Goal: Transaction & Acquisition: Purchase product/service

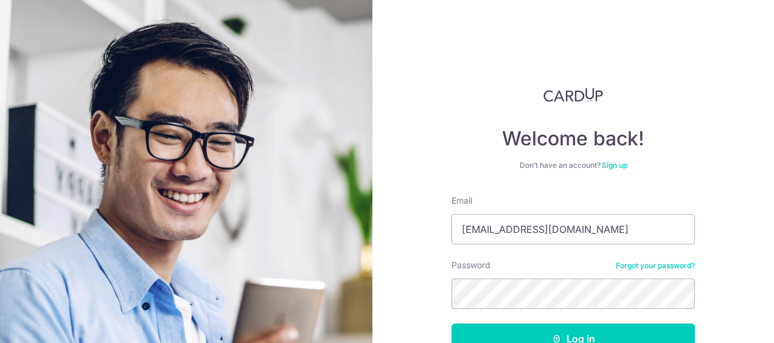
type input "[EMAIL_ADDRESS][DOMAIN_NAME]"
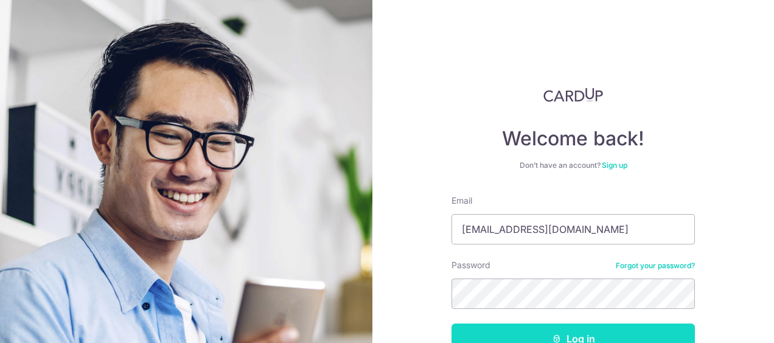
click at [499, 332] on button "Log in" at bounding box center [574, 339] width 244 height 30
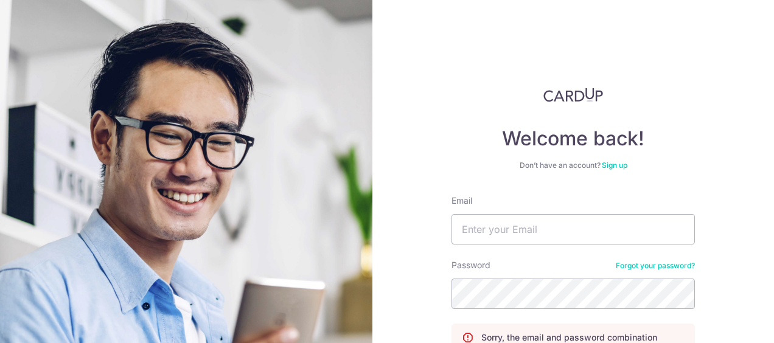
scroll to position [128, 0]
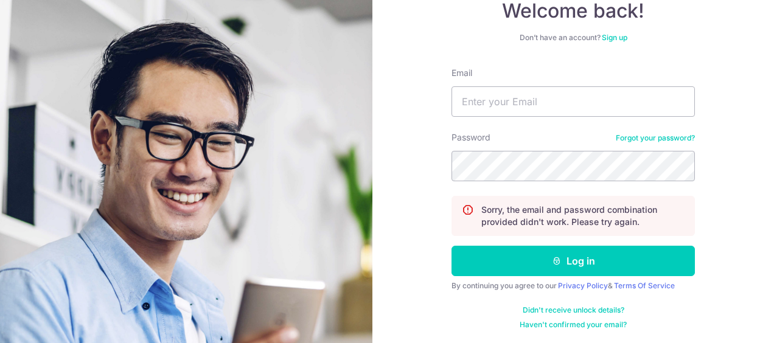
click at [634, 141] on link "Forgot your password?" at bounding box center [655, 138] width 79 height 10
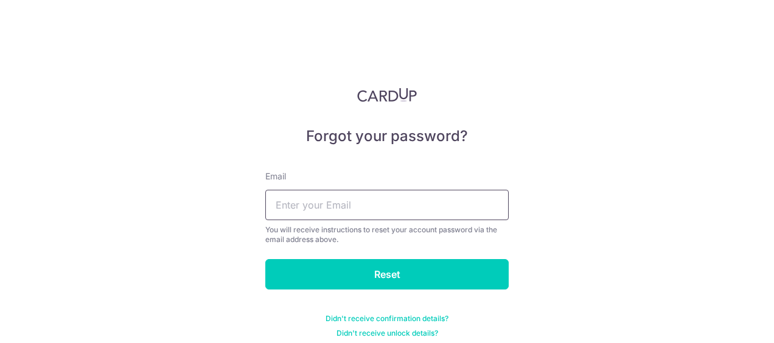
click at [408, 202] on input "text" at bounding box center [387, 205] width 244 height 30
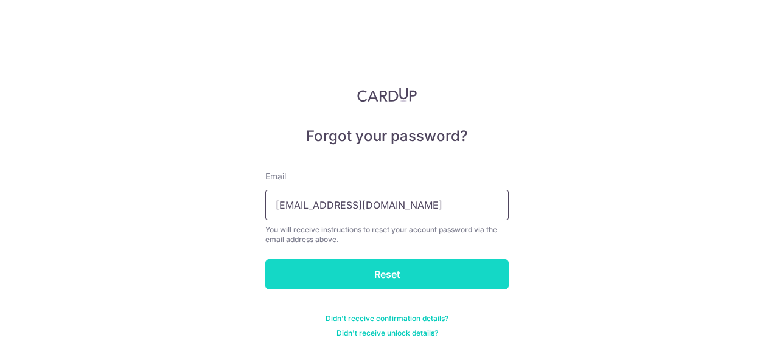
type input "[EMAIL_ADDRESS][DOMAIN_NAME]"
click at [397, 272] on input "Reset" at bounding box center [387, 274] width 244 height 30
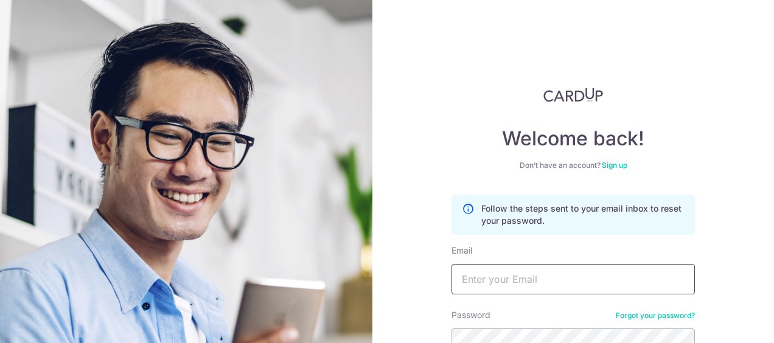
scroll to position [95, 0]
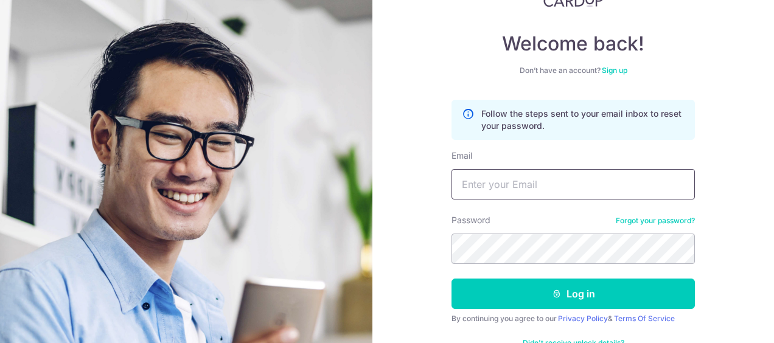
click at [632, 172] on input "Email" at bounding box center [574, 184] width 244 height 30
type input "[EMAIL_ADDRESS][DOMAIN_NAME]"
click at [452, 279] on button "Log in" at bounding box center [574, 294] width 244 height 30
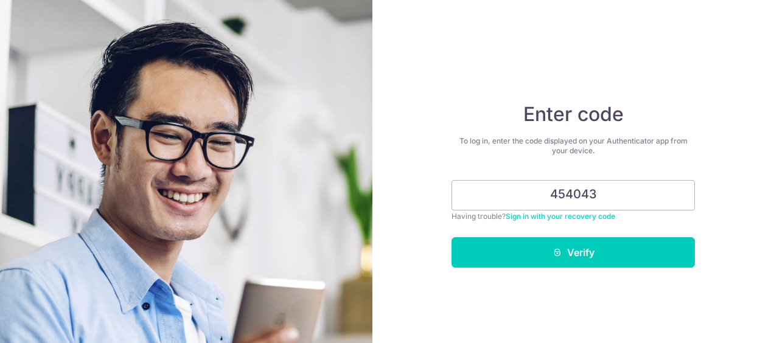
type input "454043"
click at [452, 237] on button "Verify" at bounding box center [574, 252] width 244 height 30
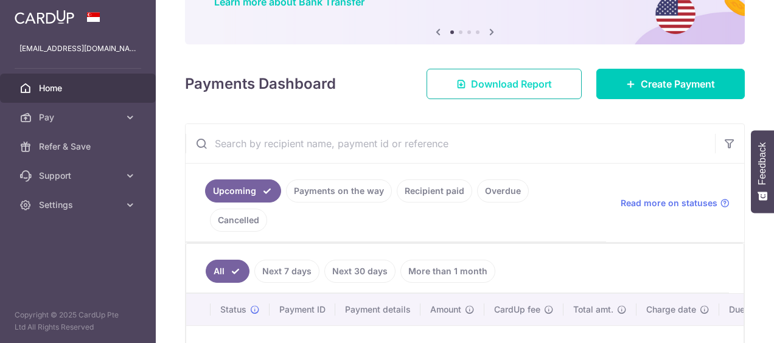
scroll to position [112, 0]
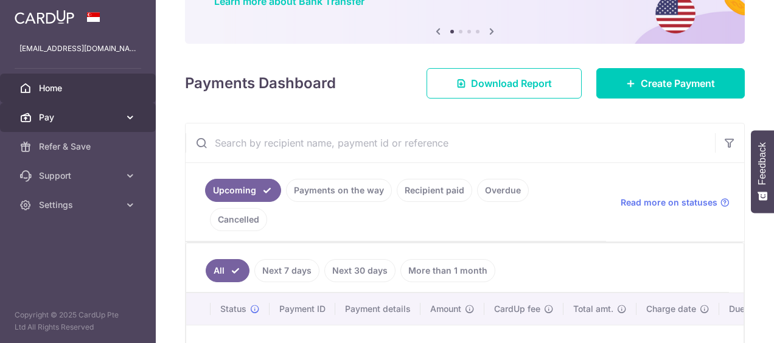
click at [66, 112] on body "meitheng0720@gmail.com Home Pay Payments Recipients Cards Refer & Save Support …" at bounding box center [387, 171] width 774 height 343
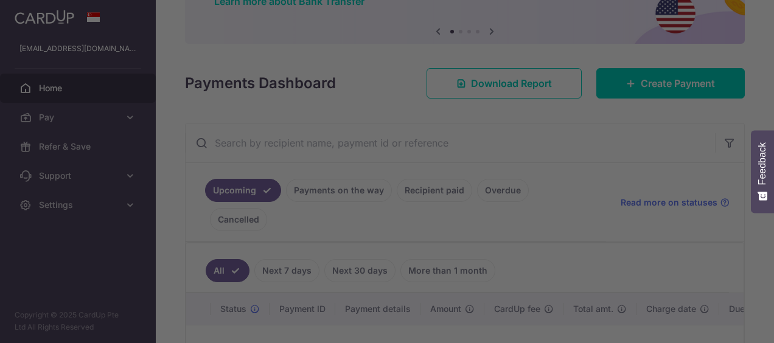
scroll to position [0, 0]
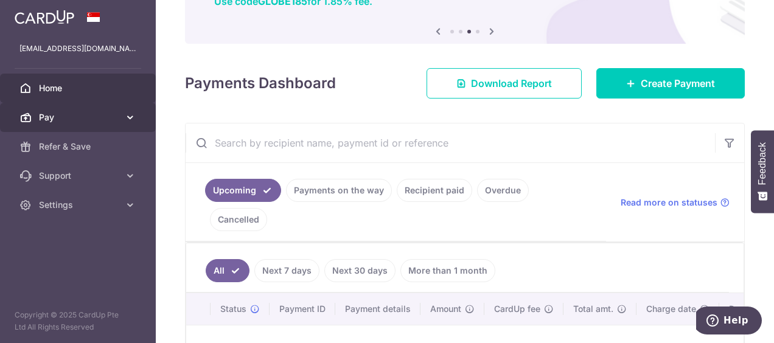
click at [146, 119] on link "Pay" at bounding box center [78, 117] width 156 height 29
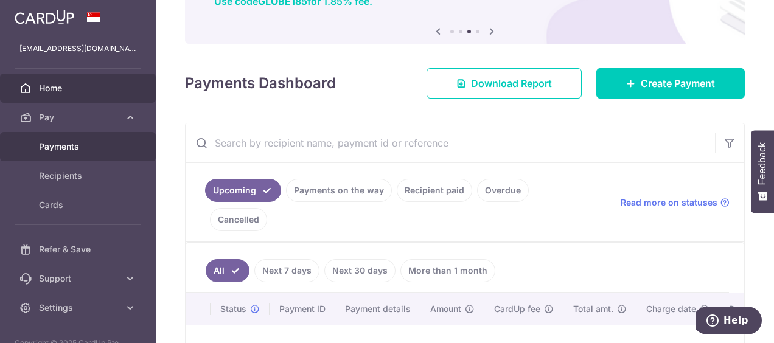
click at [114, 155] on link "Payments" at bounding box center [78, 146] width 156 height 29
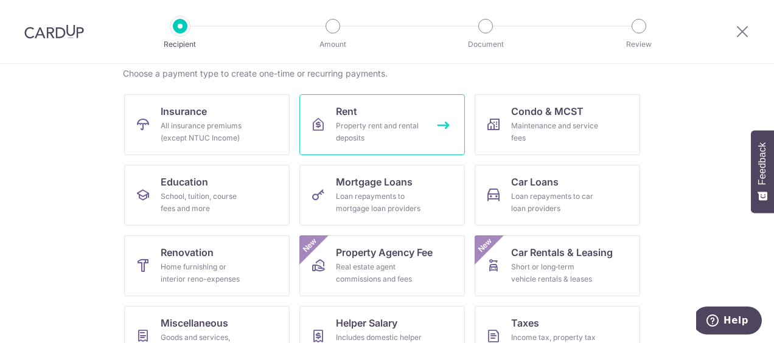
scroll to position [98, 0]
click at [373, 133] on div "Property rent and rental deposits" at bounding box center [380, 131] width 88 height 24
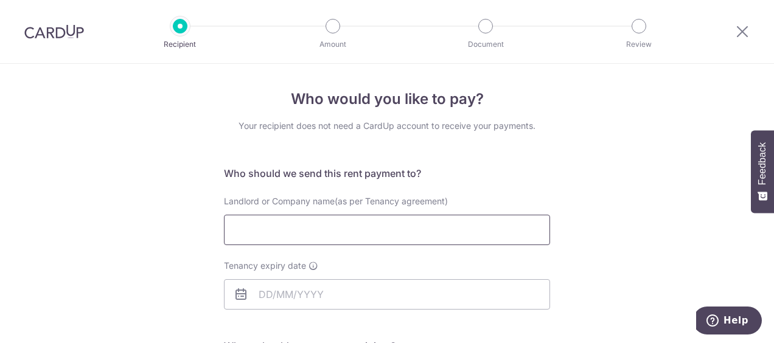
click at [329, 243] on input "Landlord or Company name(as per Tenancy agreement)" at bounding box center [387, 230] width 326 height 30
type input "Aisah"
click at [320, 303] on input "Tenancy expiry date" at bounding box center [387, 294] width 326 height 30
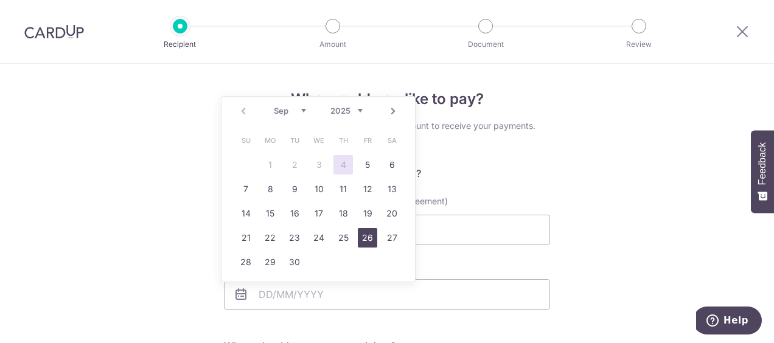
click at [359, 240] on link "26" at bounding box center [367, 237] width 19 height 19
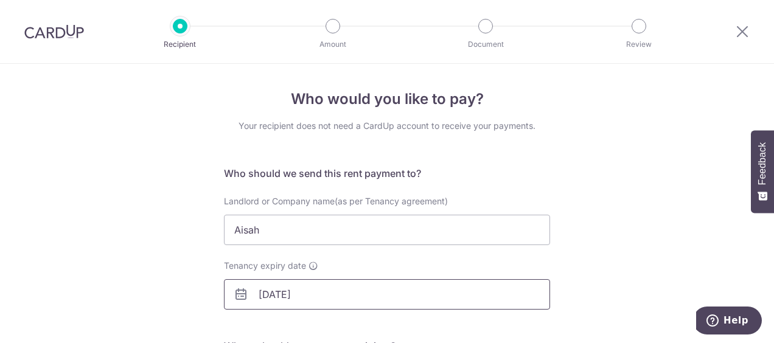
click at [324, 296] on input "26/09/2025" at bounding box center [387, 294] width 326 height 30
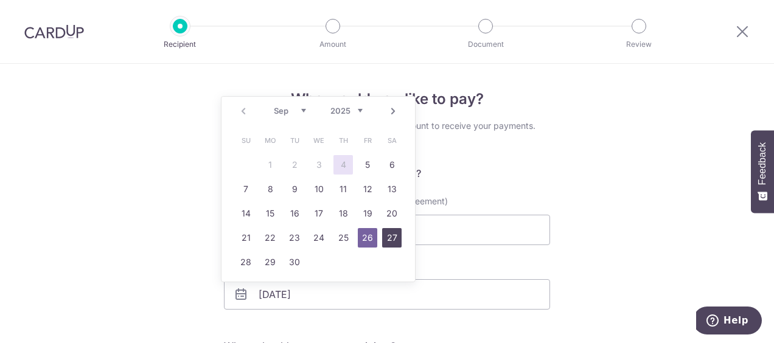
click at [383, 235] on link "27" at bounding box center [391, 237] width 19 height 19
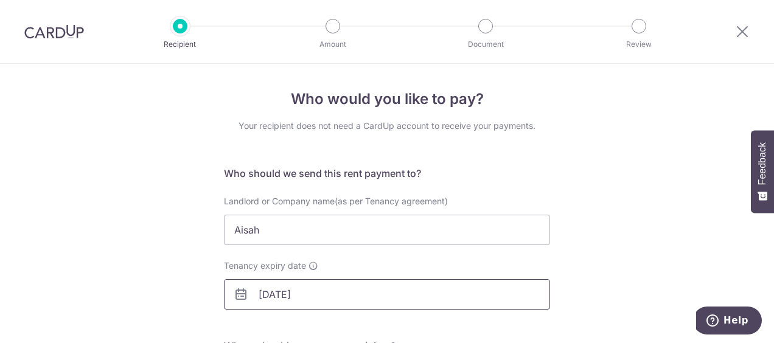
click at [276, 296] on input "27/09/2025" at bounding box center [387, 294] width 326 height 30
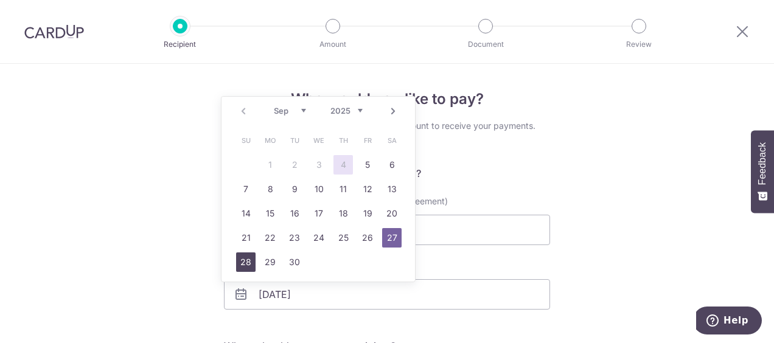
click at [247, 265] on link "28" at bounding box center [245, 262] width 19 height 19
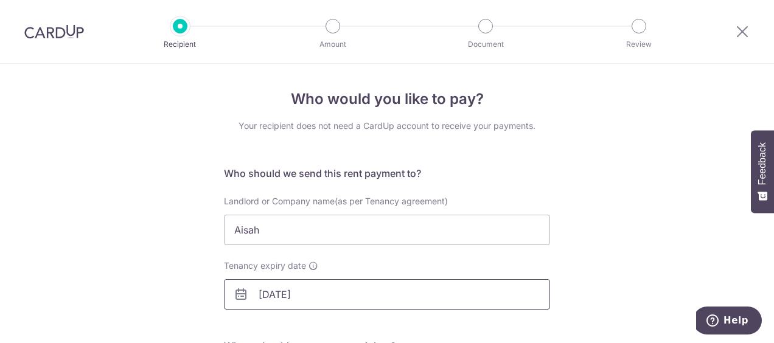
click at [315, 299] on input "28/09/2025" at bounding box center [387, 294] width 326 height 30
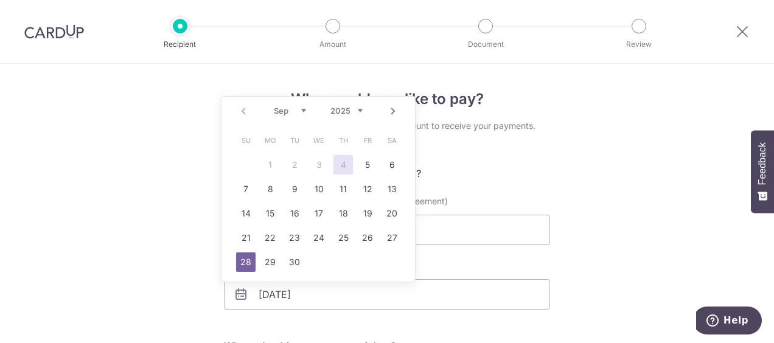
click at [364, 111] on div "Prev Next Sep Oct Nov Dec 2025 2026 2027 2028 2029 2030 2031 2032 2033 2034 2035" at bounding box center [319, 111] width 194 height 29
click at [356, 111] on select "2025 2026 2027 2028 2029 2030 2031 2032 2033 2034 2035" at bounding box center [347, 111] width 32 height 10
click at [290, 106] on select "Jan Feb Mar Apr May Jun Jul Aug Sep Oct Nov Dec" at bounding box center [290, 111] width 32 height 10
click at [248, 265] on link "28" at bounding box center [245, 262] width 19 height 19
type input "28/02/2027"
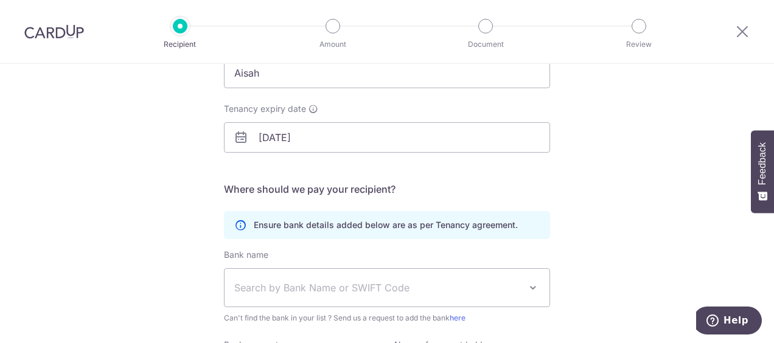
scroll to position [177, 0]
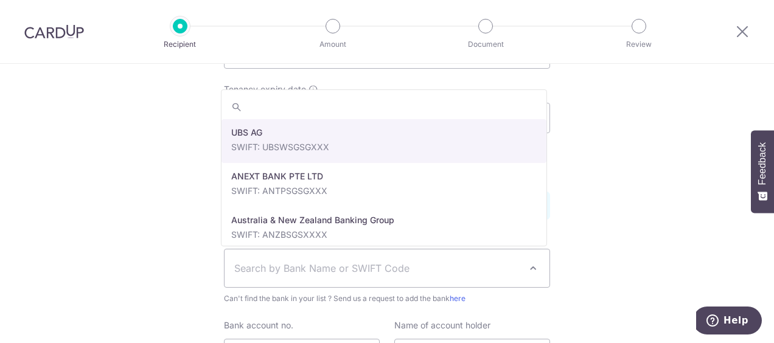
click at [416, 273] on span "Search by Bank Name or SWIFT Code" at bounding box center [377, 268] width 286 height 15
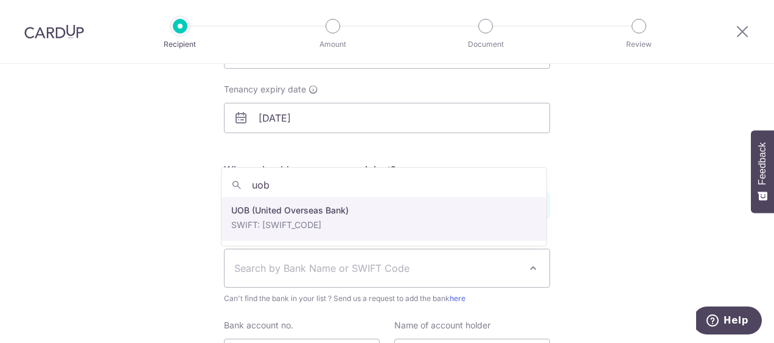
type input "uob"
select select "18"
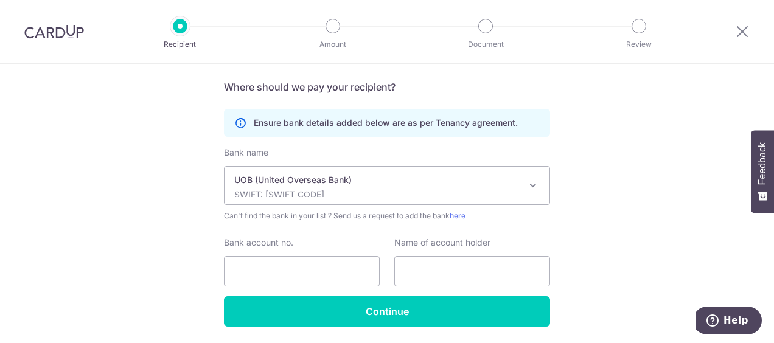
scroll to position [282, 0]
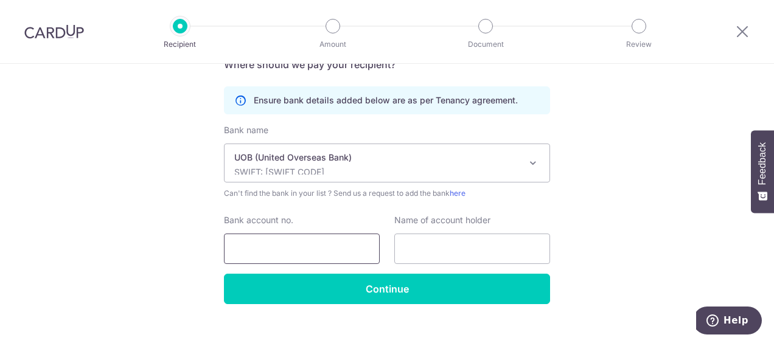
click at [297, 251] on input "Bank account no." at bounding box center [302, 249] width 156 height 30
click at [260, 251] on input "4071250899" at bounding box center [302, 249] width 156 height 30
type input "4071350899"
click at [404, 257] on input "text" at bounding box center [473, 249] width 156 height 30
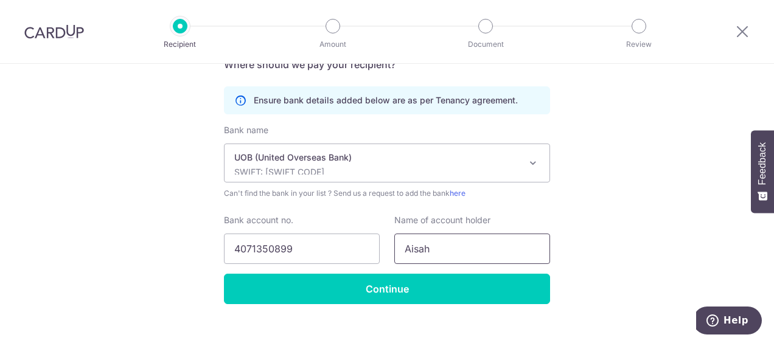
scroll to position [299, 0]
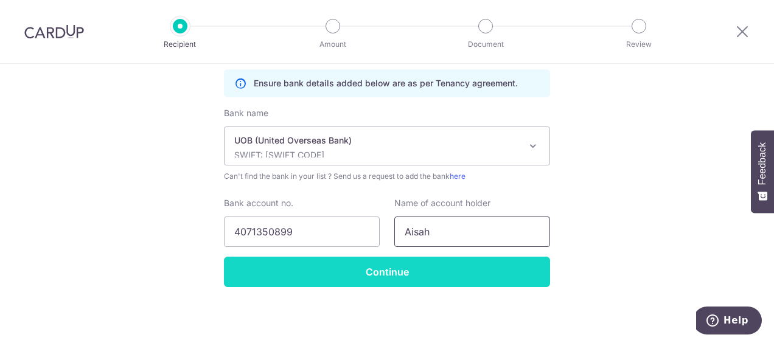
type input "Aisah"
click at [396, 265] on input "Continue" at bounding box center [387, 272] width 326 height 30
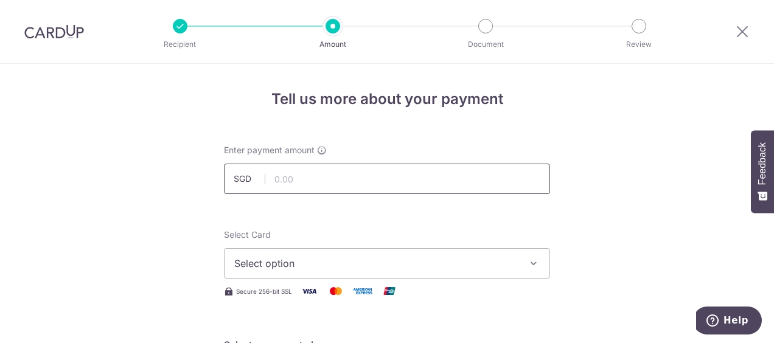
click at [368, 178] on input "text" at bounding box center [387, 179] width 326 height 30
type input "3,200.00"
click at [347, 270] on span "Select option" at bounding box center [376, 263] width 284 height 15
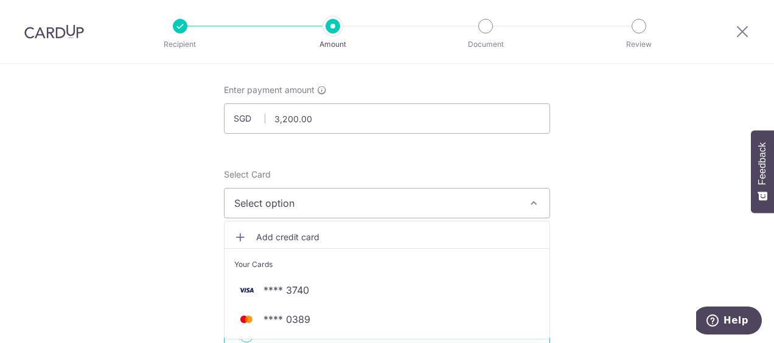
scroll to position [113, 0]
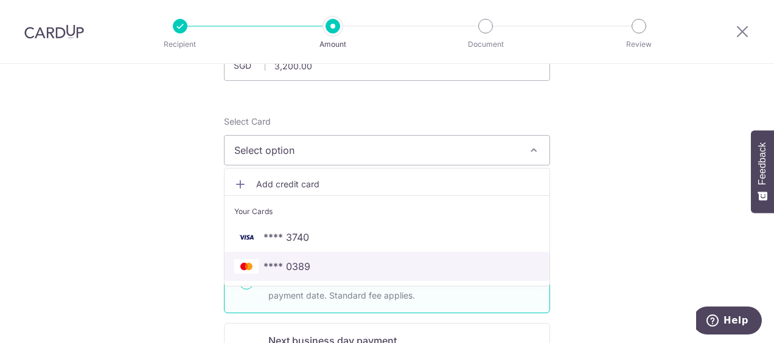
click at [328, 264] on span "**** 0389" at bounding box center [387, 266] width 306 height 15
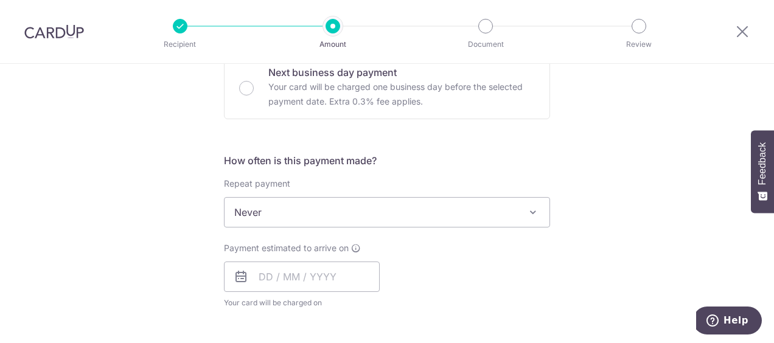
scroll to position [382, 0]
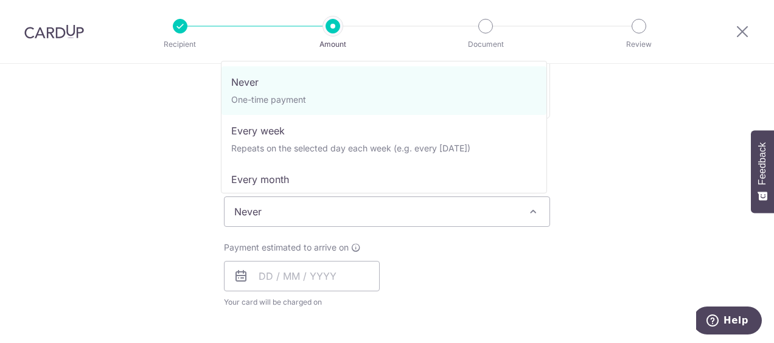
click at [328, 222] on span "Never" at bounding box center [387, 211] width 325 height 29
click at [149, 220] on div "Tell us more about your payment Enter payment amount SGD 3,200.00 3200.00 Recip…" at bounding box center [387, 232] width 774 height 1101
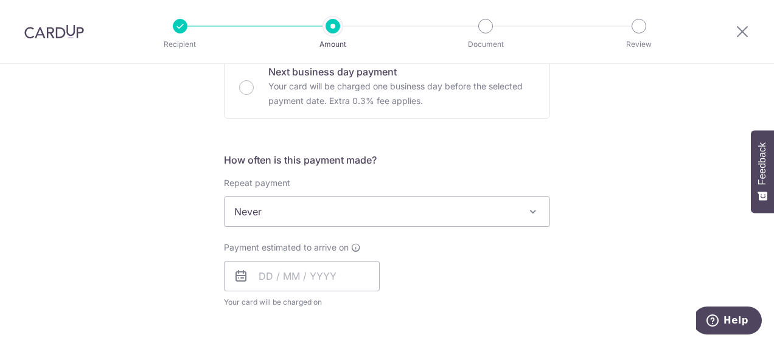
click at [255, 202] on span "Never" at bounding box center [387, 211] width 325 height 29
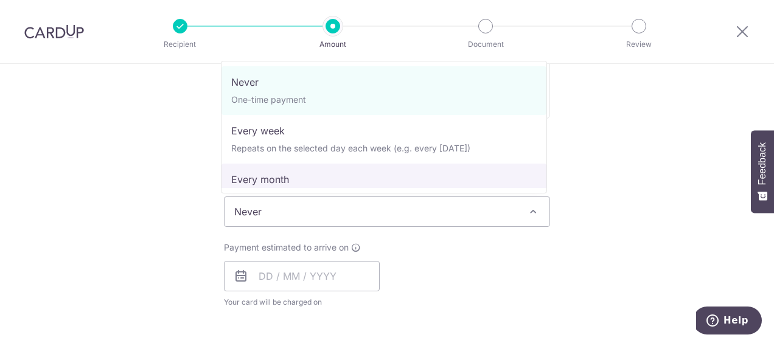
select select "3"
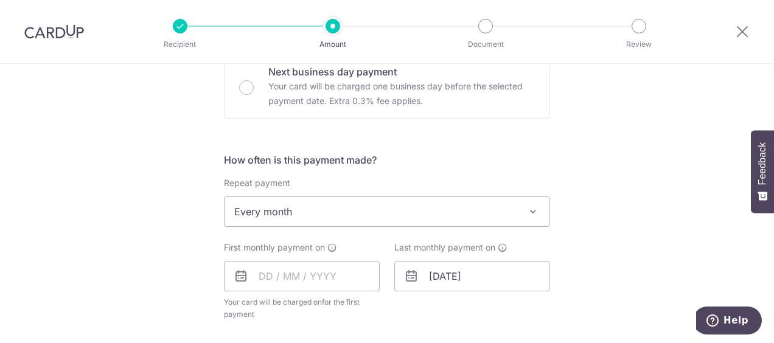
scroll to position [413, 0]
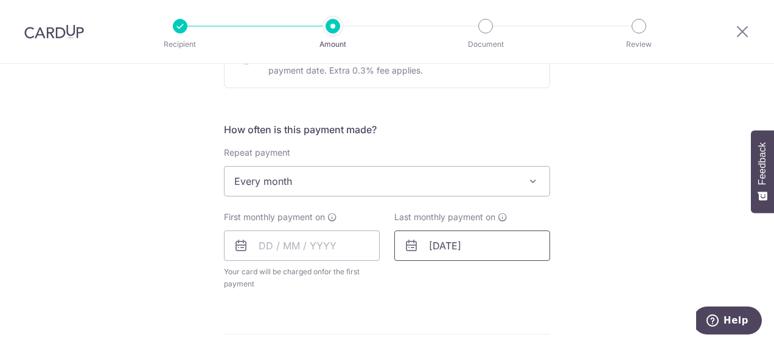
click at [451, 241] on input "28/02/2027" at bounding box center [473, 246] width 156 height 30
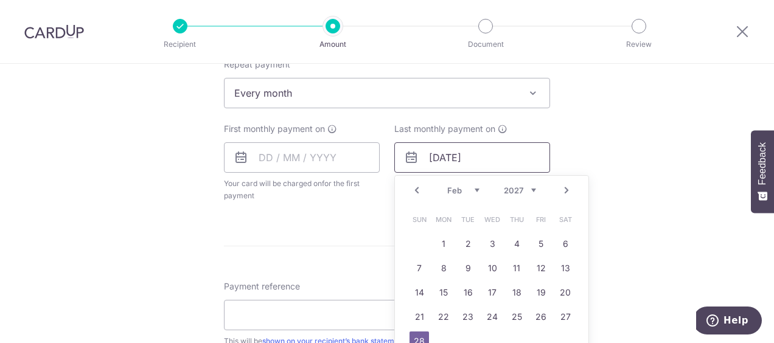
scroll to position [502, 0]
click at [413, 185] on link "Prev" at bounding box center [417, 189] width 15 height 15
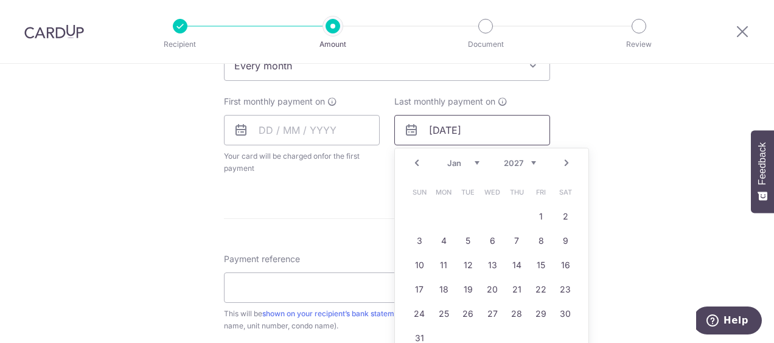
scroll to position [529, 0]
click at [556, 306] on link "30" at bounding box center [565, 313] width 19 height 19
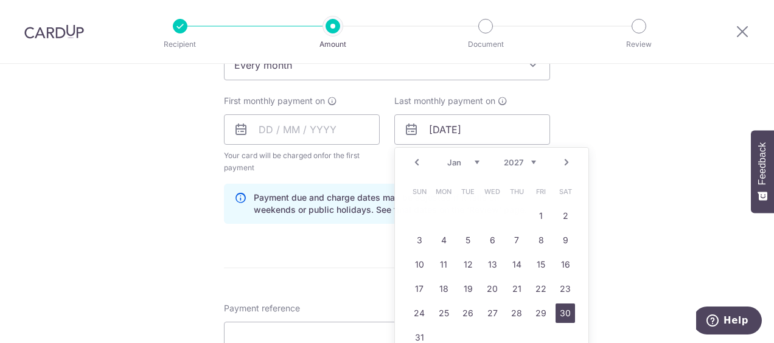
type input "30/01/2027"
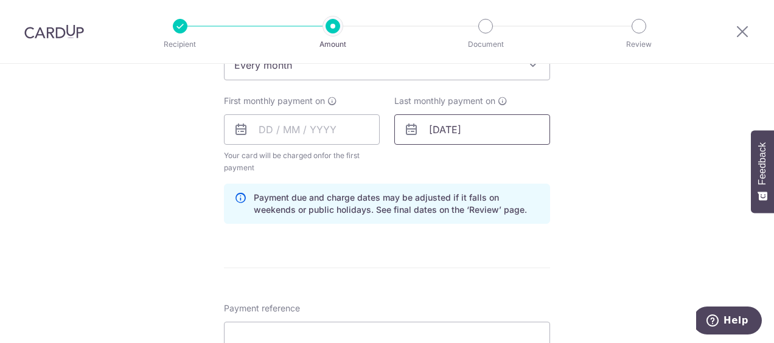
click at [471, 125] on input "30/01/2027" at bounding box center [473, 129] width 156 height 30
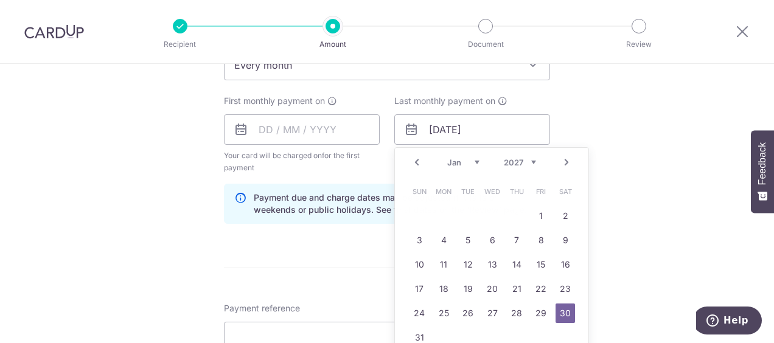
click at [616, 103] on div "Tell us more about your payment Enter payment amount SGD 3,200.00 3200.00 Recip…" at bounding box center [387, 116] width 774 height 1163
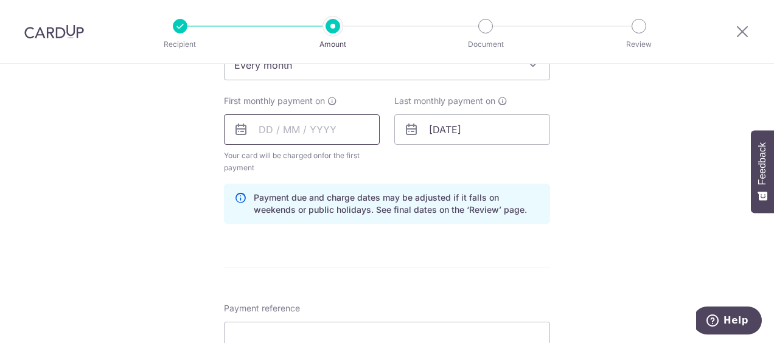
click at [282, 134] on input "text" at bounding box center [302, 129] width 156 height 30
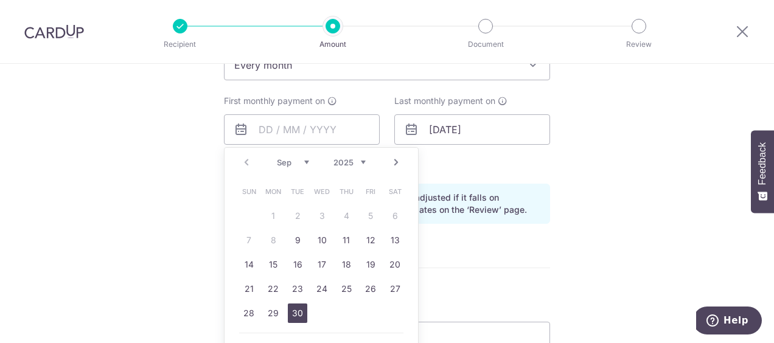
click at [300, 306] on link "30" at bounding box center [297, 313] width 19 height 19
type input "30/09/2025"
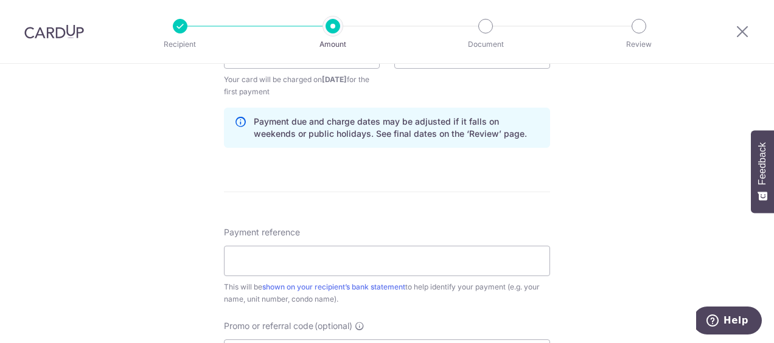
scroll to position [606, 0]
click at [299, 259] on input "Payment reference" at bounding box center [387, 260] width 326 height 30
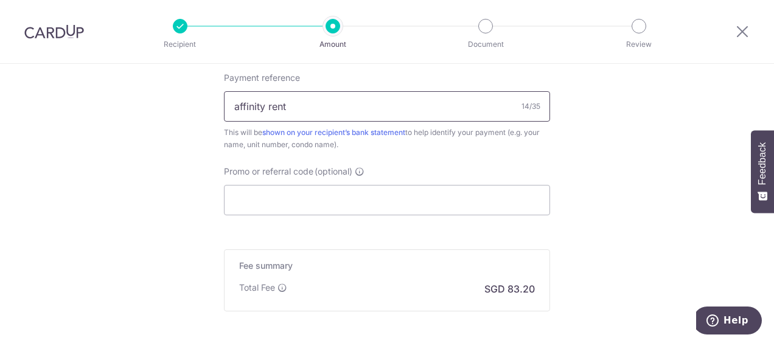
scroll to position [881, 0]
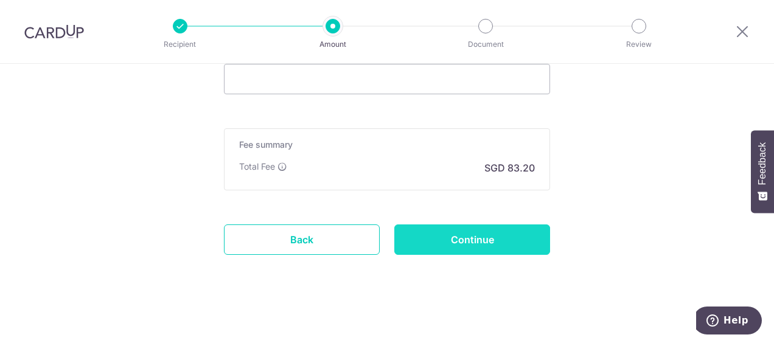
type input "affinity rent"
click at [491, 235] on input "Continue" at bounding box center [473, 240] width 156 height 30
type input "Create Schedule"
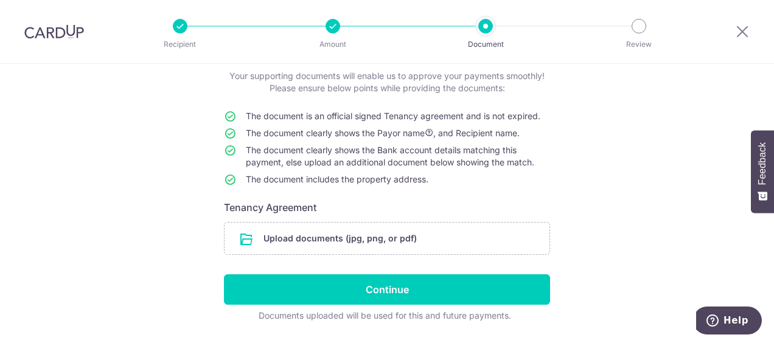
scroll to position [109, 0]
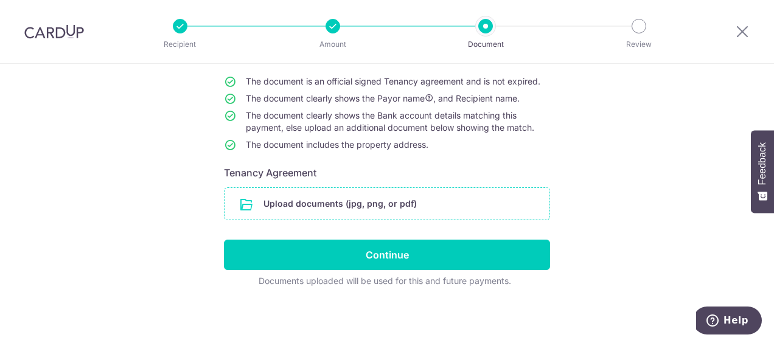
click at [486, 208] on input "file" at bounding box center [387, 204] width 325 height 32
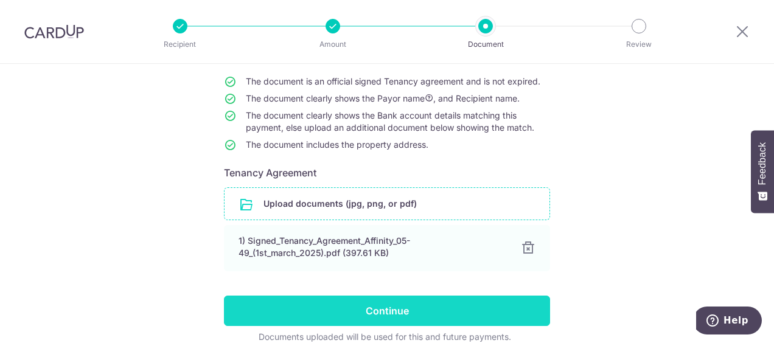
click at [415, 306] on input "Continue" at bounding box center [387, 311] width 326 height 30
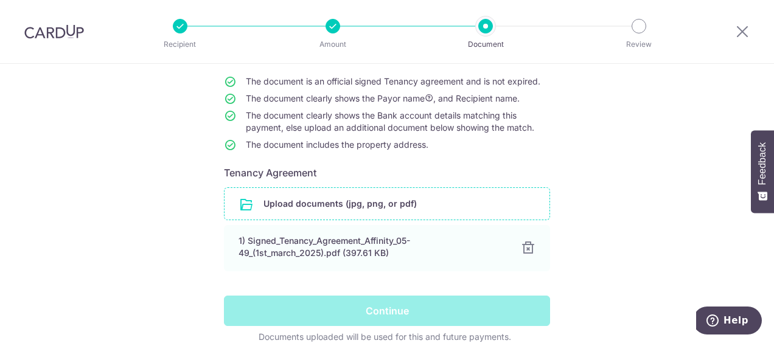
scroll to position [165, 0]
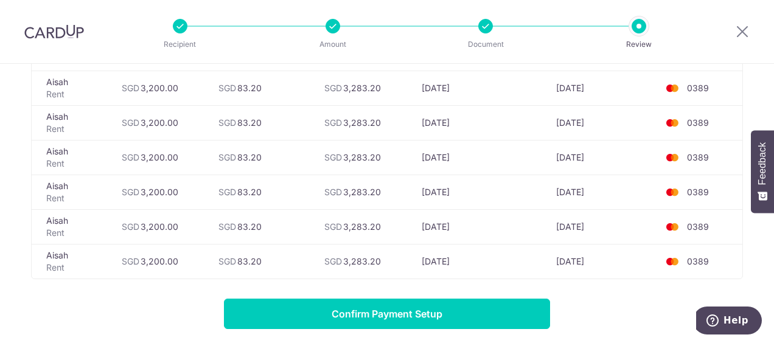
scroll to position [536, 0]
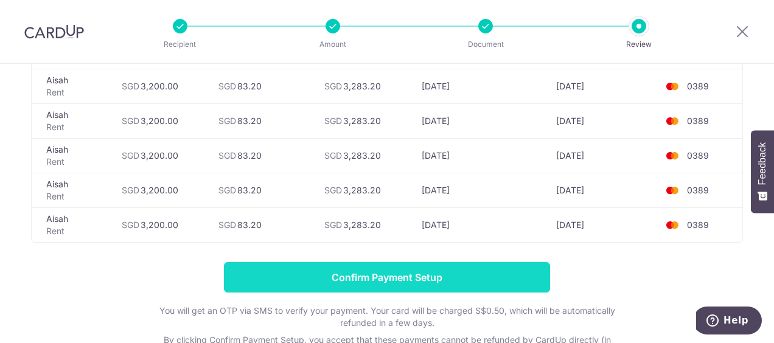
click at [390, 274] on input "Confirm Payment Setup" at bounding box center [387, 277] width 326 height 30
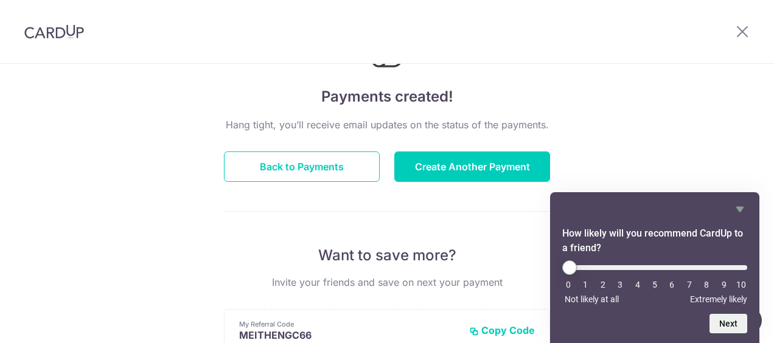
scroll to position [44, 0]
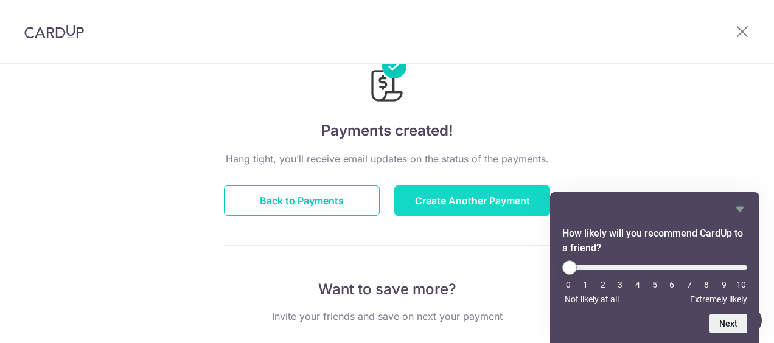
click at [442, 205] on button "Create Another Payment" at bounding box center [473, 201] width 156 height 30
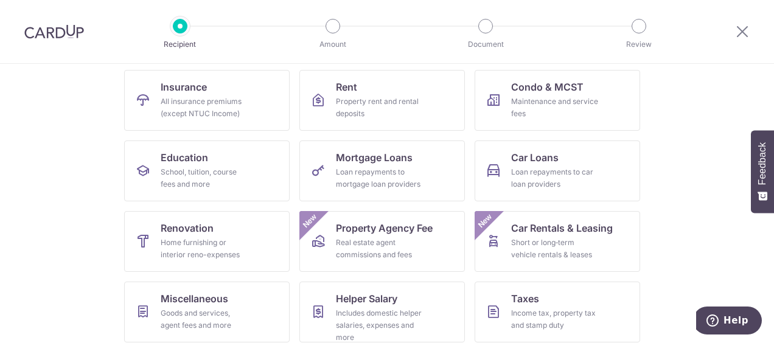
scroll to position [201, 0]
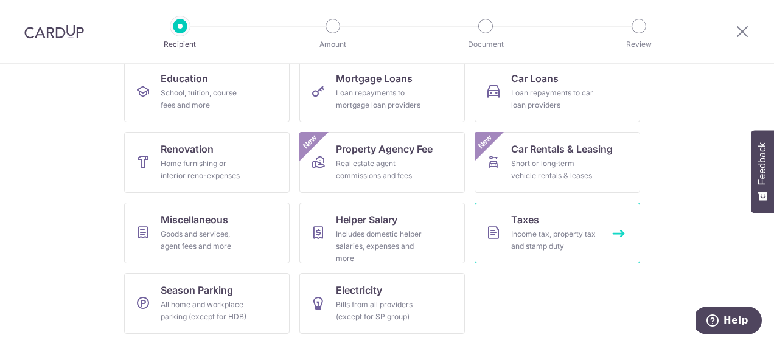
click at [562, 211] on link "Taxes Income tax, property tax and stamp duty" at bounding box center [558, 233] width 166 height 61
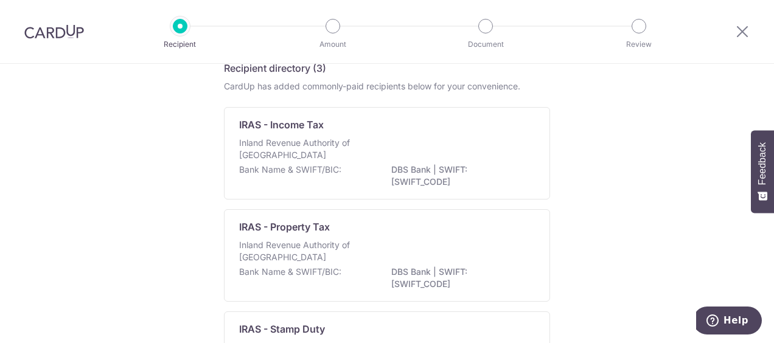
scroll to position [58, 0]
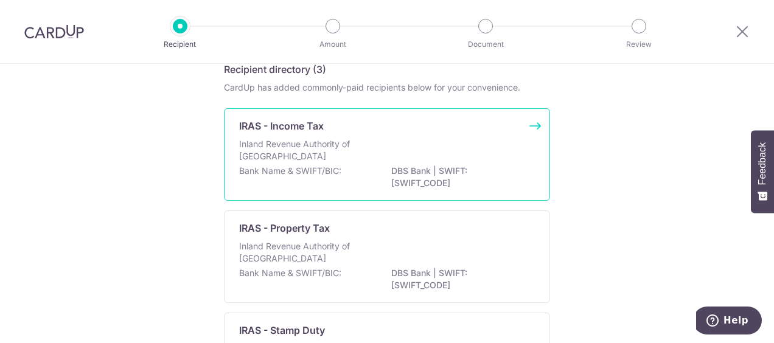
click at [320, 167] on p "Bank Name & SWIFT/BIC:" at bounding box center [290, 171] width 102 height 12
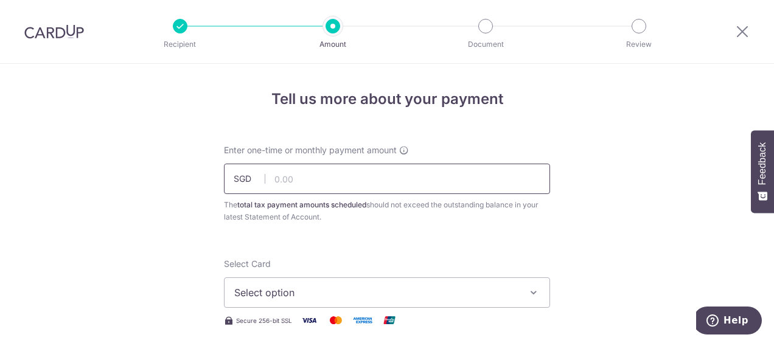
click at [415, 186] on input "text" at bounding box center [387, 179] width 326 height 30
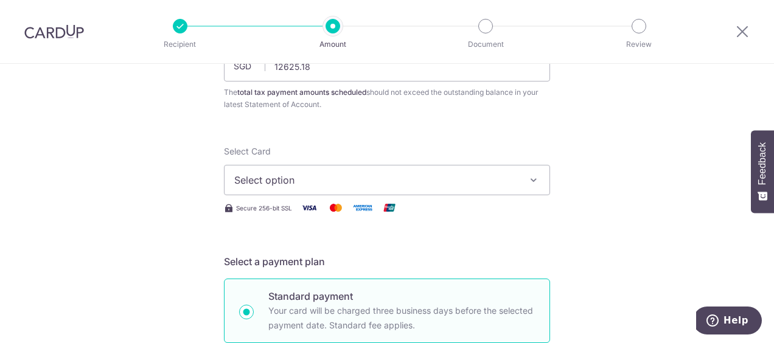
type input "12,625.18"
click at [415, 184] on span "Select option" at bounding box center [376, 180] width 284 height 15
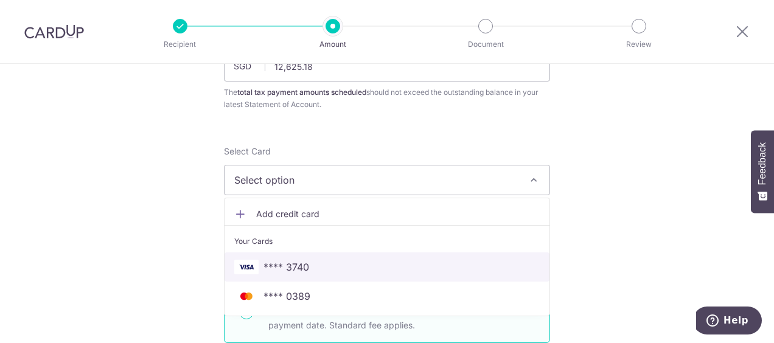
click at [391, 268] on span "**** 3740" at bounding box center [387, 267] width 306 height 15
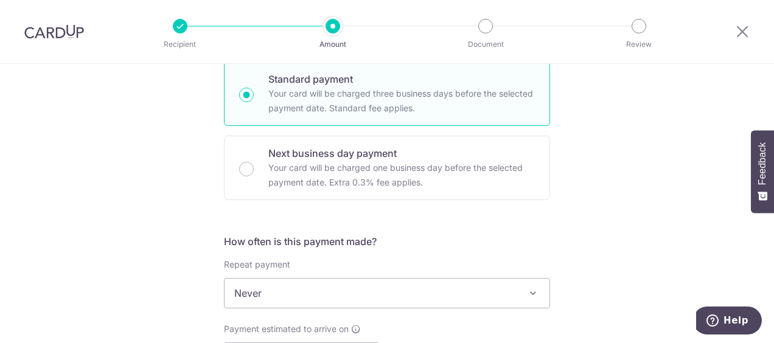
scroll to position [421, 0]
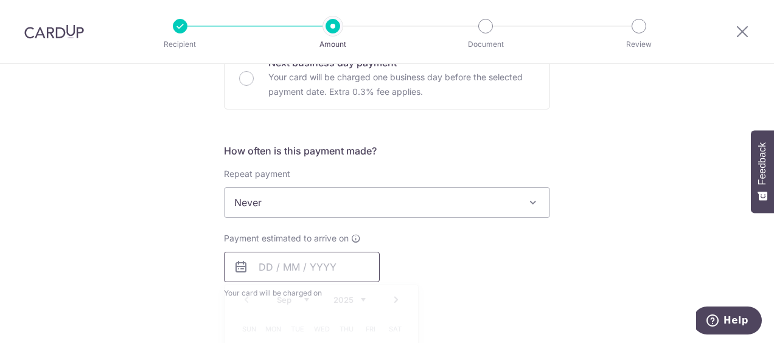
click at [341, 268] on input "text" at bounding box center [302, 267] width 156 height 30
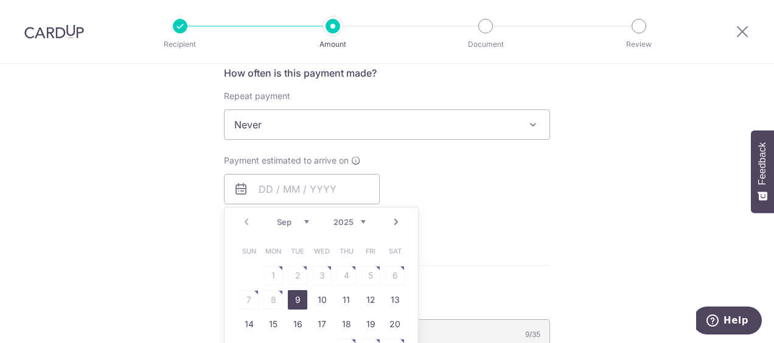
click at [292, 293] on link "9" at bounding box center [297, 299] width 19 height 19
type input "[DATE]"
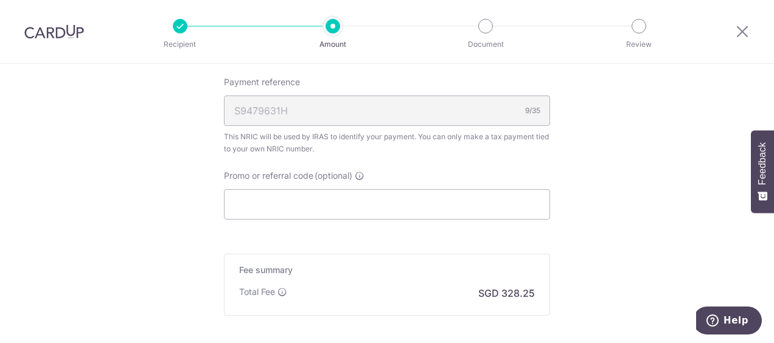
scroll to position [898, 0]
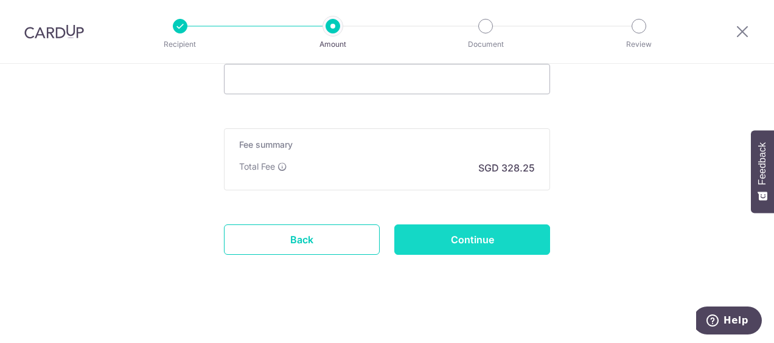
click at [461, 234] on input "Continue" at bounding box center [473, 240] width 156 height 30
type input "Create Schedule"
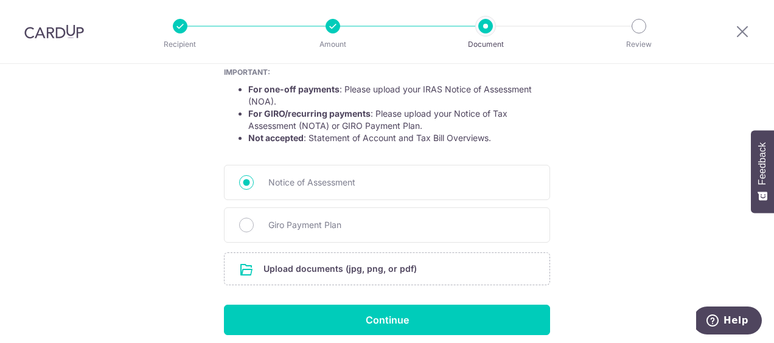
scroll to position [230, 0]
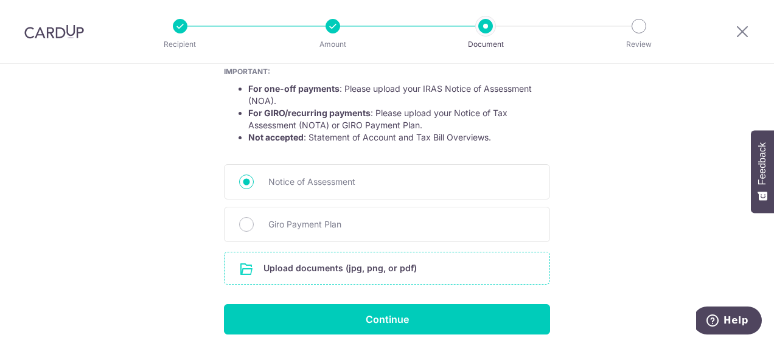
click at [395, 273] on input "file" at bounding box center [387, 269] width 325 height 32
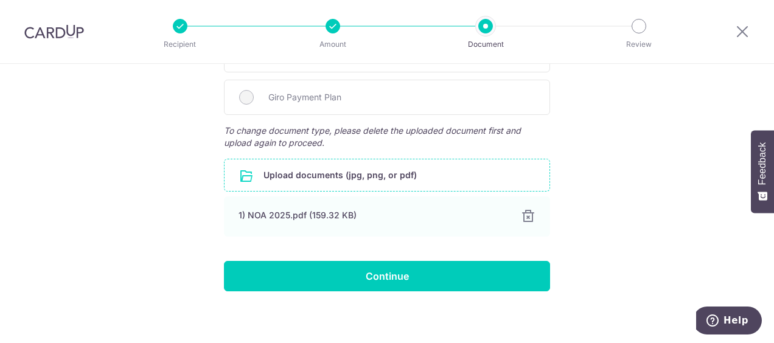
scroll to position [359, 0]
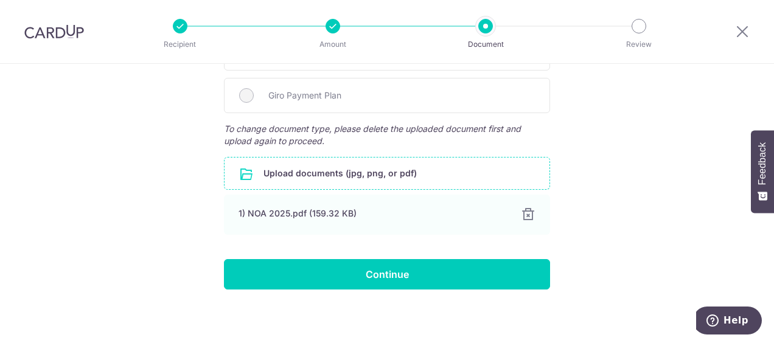
click at [376, 172] on input "file" at bounding box center [387, 174] width 325 height 32
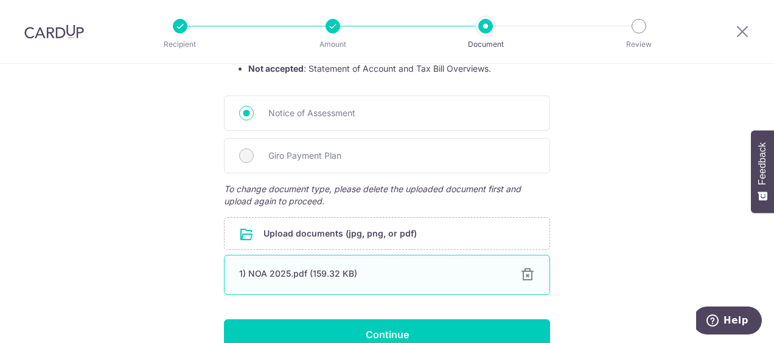
scroll to position [295, 0]
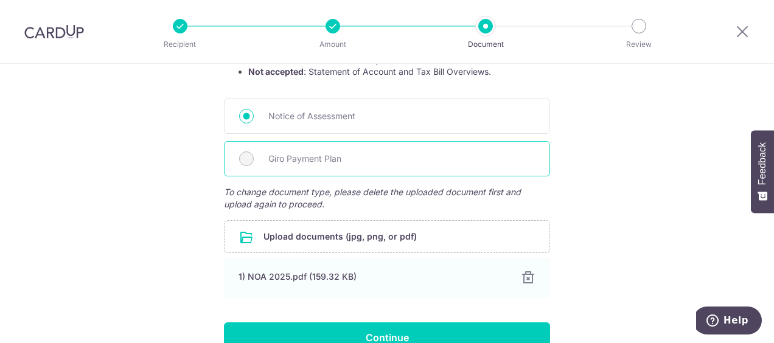
click at [363, 158] on span "Giro Payment Plan" at bounding box center [401, 159] width 267 height 15
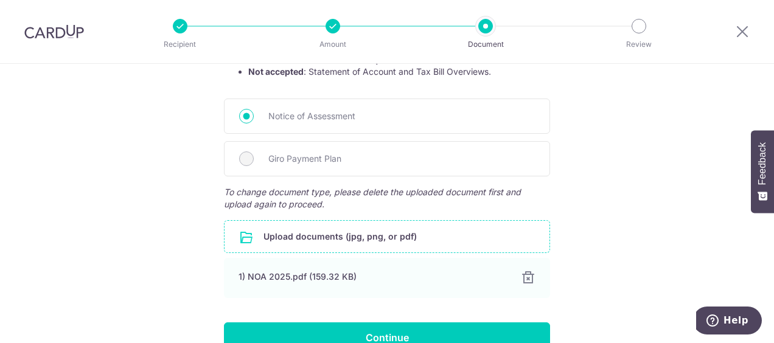
click at [335, 230] on input "file" at bounding box center [387, 237] width 325 height 32
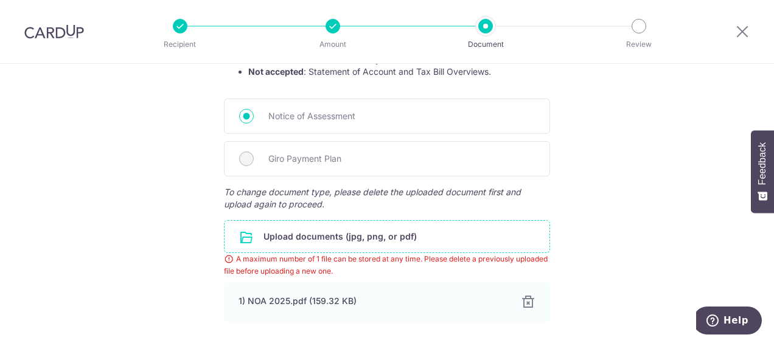
scroll to position [385, 0]
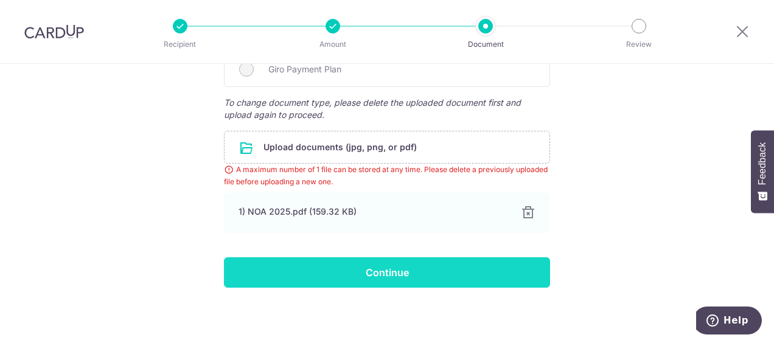
click at [463, 270] on input "Continue" at bounding box center [387, 273] width 326 height 30
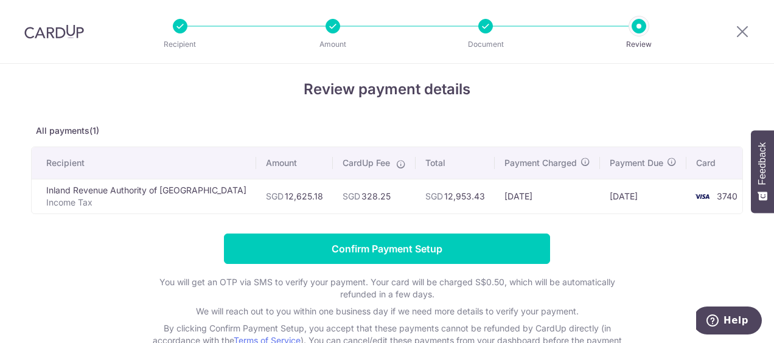
scroll to position [19, 0]
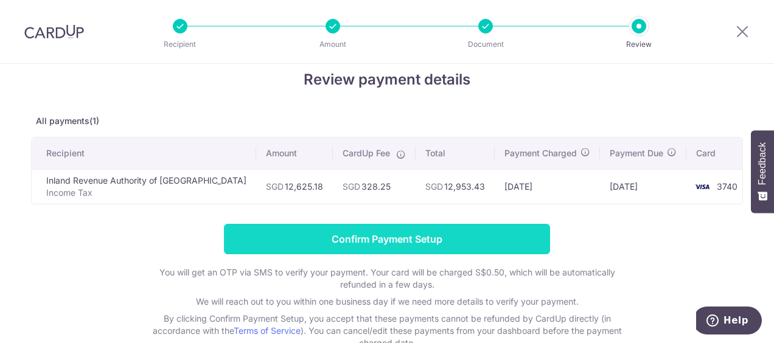
click at [466, 245] on input "Confirm Payment Setup" at bounding box center [387, 239] width 326 height 30
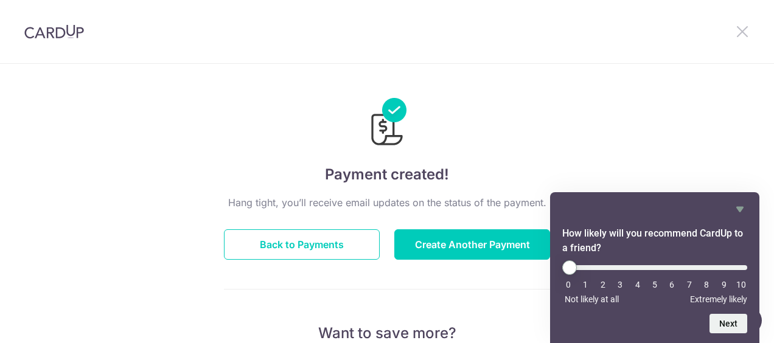
click at [743, 29] on icon at bounding box center [742, 31] width 15 height 15
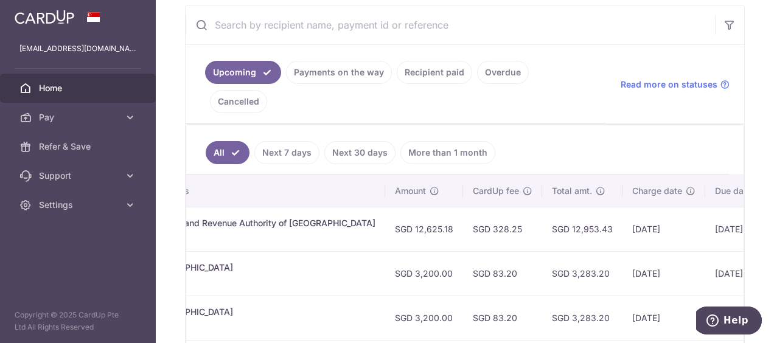
scroll to position [0, 268]
click at [490, 66] on link "Overdue" at bounding box center [503, 72] width 52 height 23
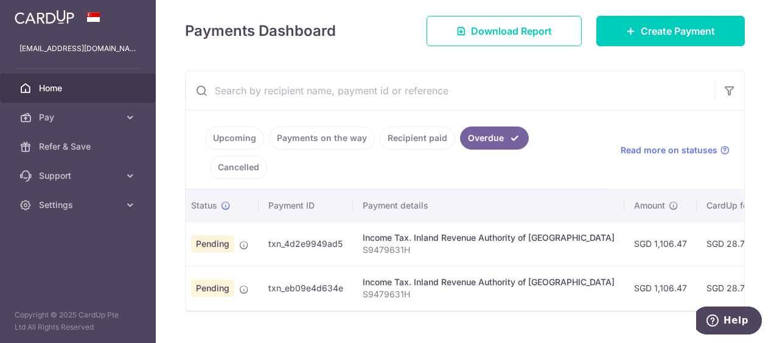
scroll to position [0, 35]
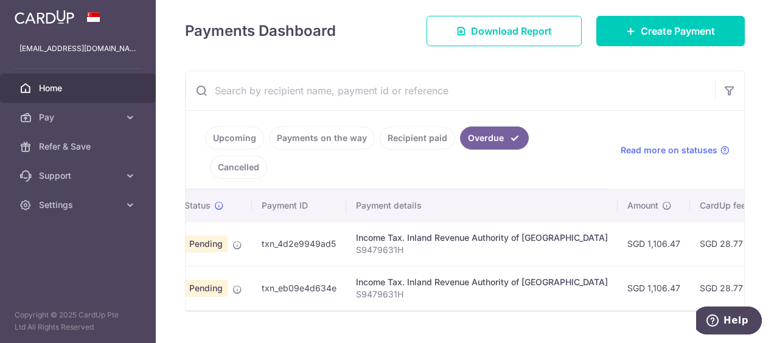
click at [267, 156] on link "Cancelled" at bounding box center [238, 167] width 57 height 23
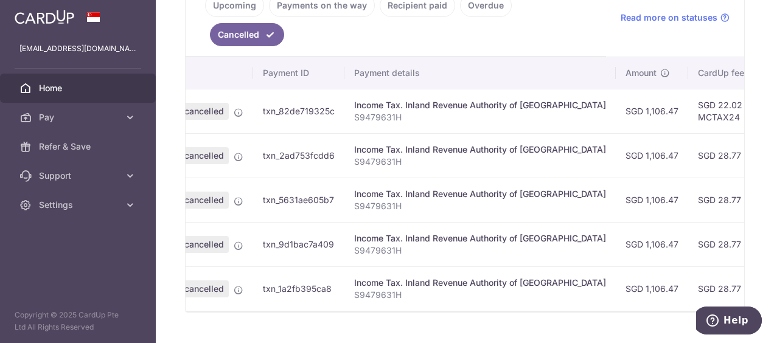
scroll to position [0, 0]
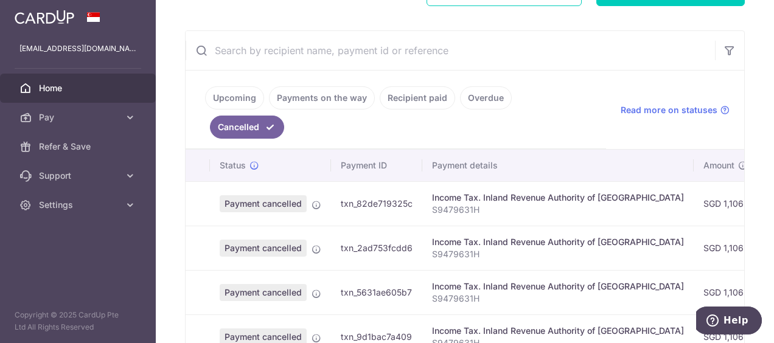
click at [489, 102] on link "Overdue" at bounding box center [486, 97] width 52 height 23
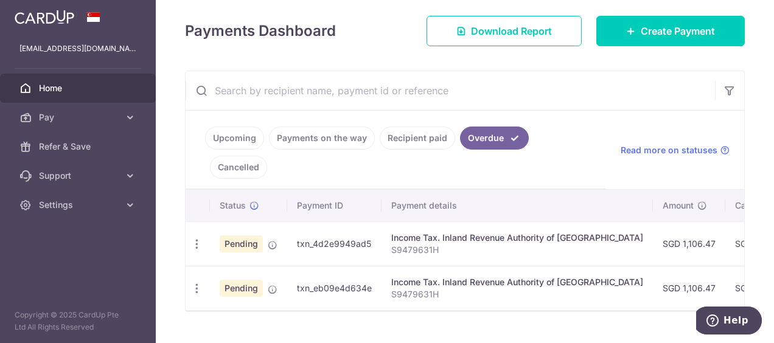
click at [241, 137] on link "Upcoming" at bounding box center [234, 138] width 59 height 23
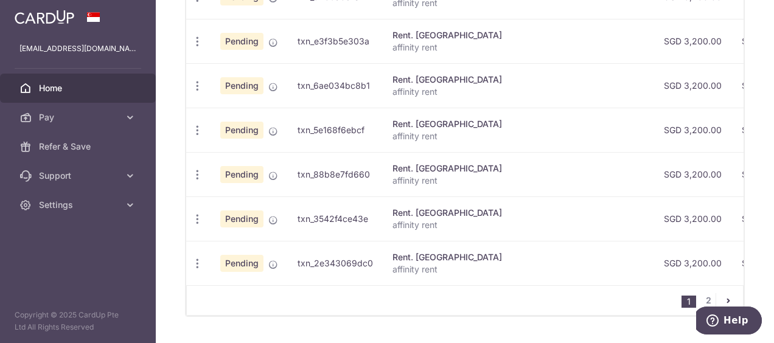
scroll to position [581, 0]
